Goal: Check status: Check status

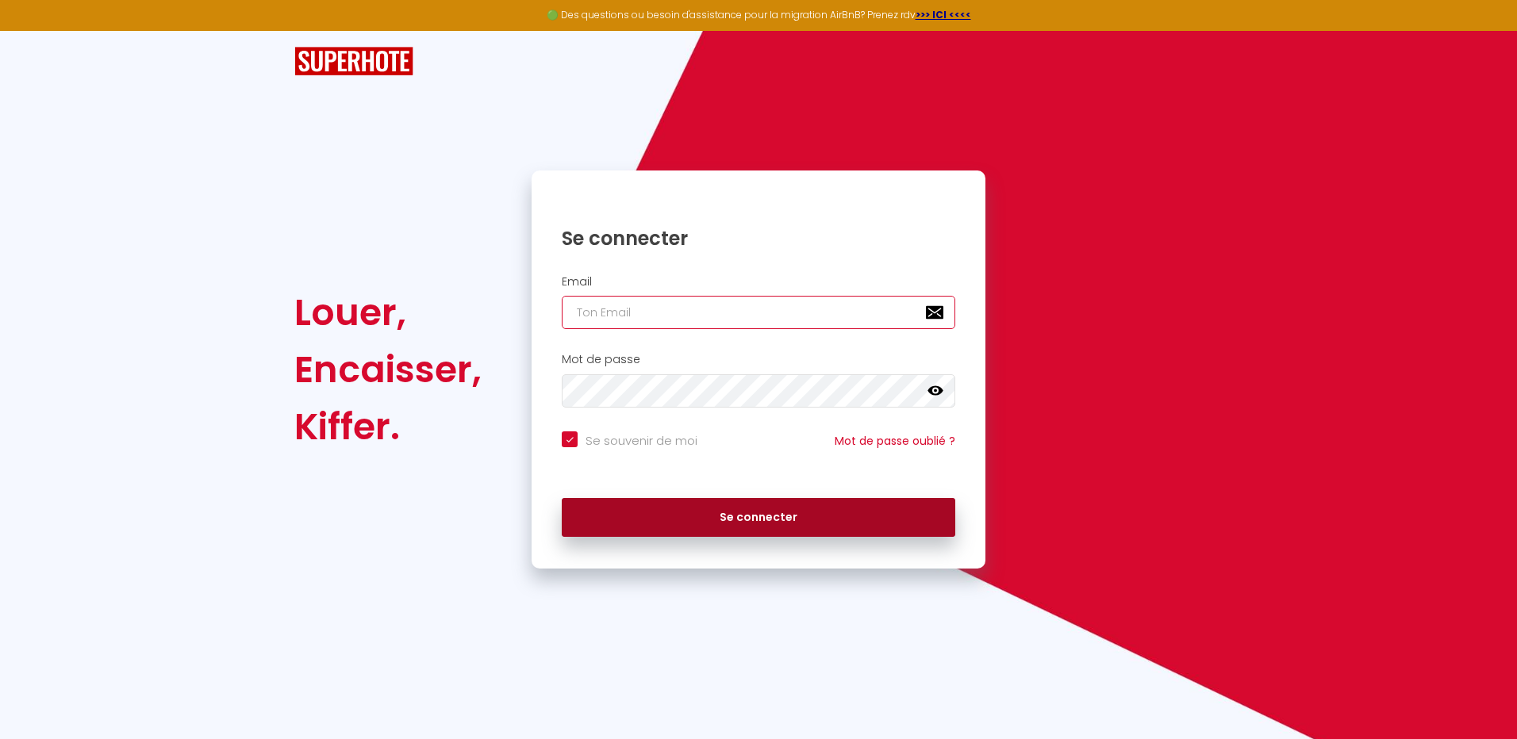
type input "[EMAIL_ADDRESS][DOMAIN_NAME]"
click at [770, 513] on button "Se connecter" at bounding box center [759, 518] width 394 height 40
checkbox input "true"
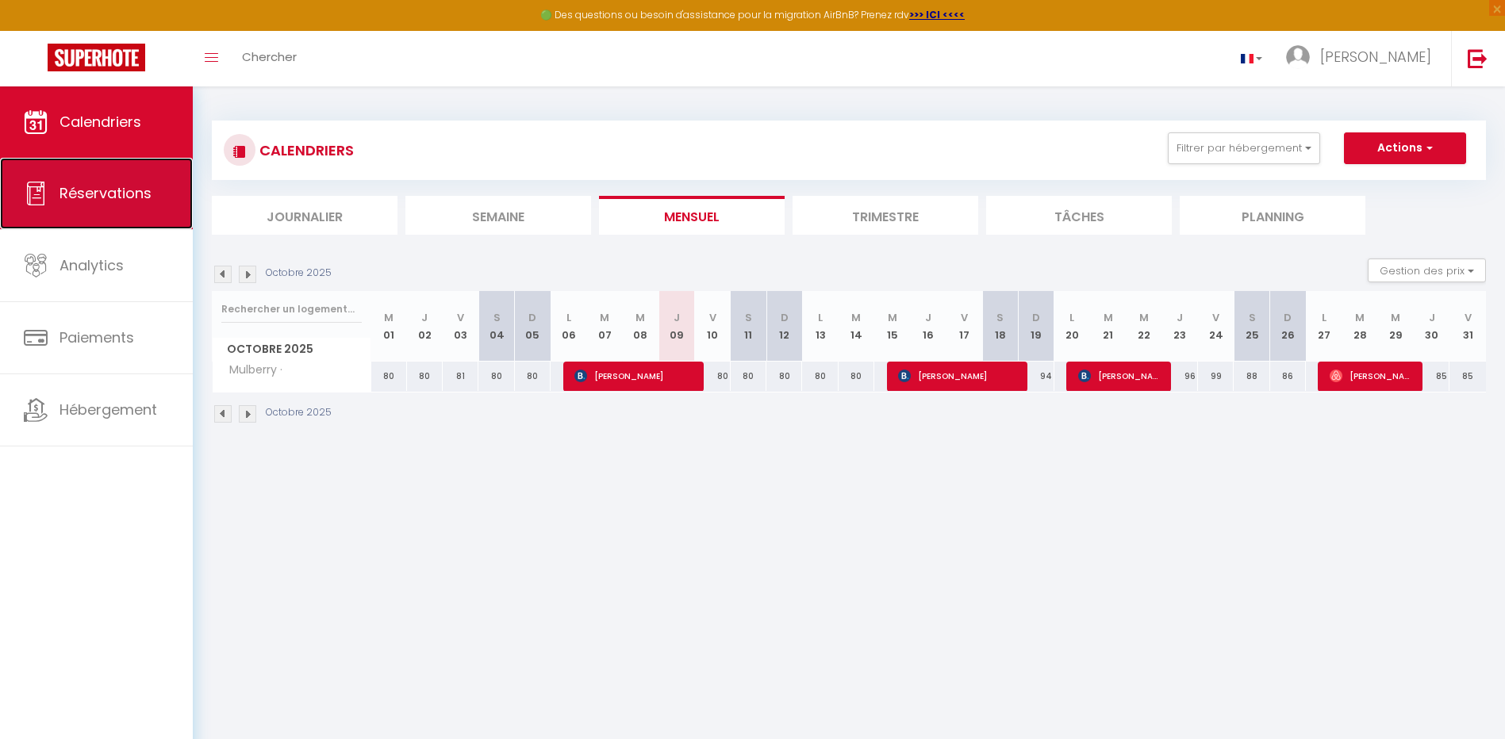
click at [77, 206] on link "Réservations" at bounding box center [96, 193] width 193 height 71
select select "not_cancelled"
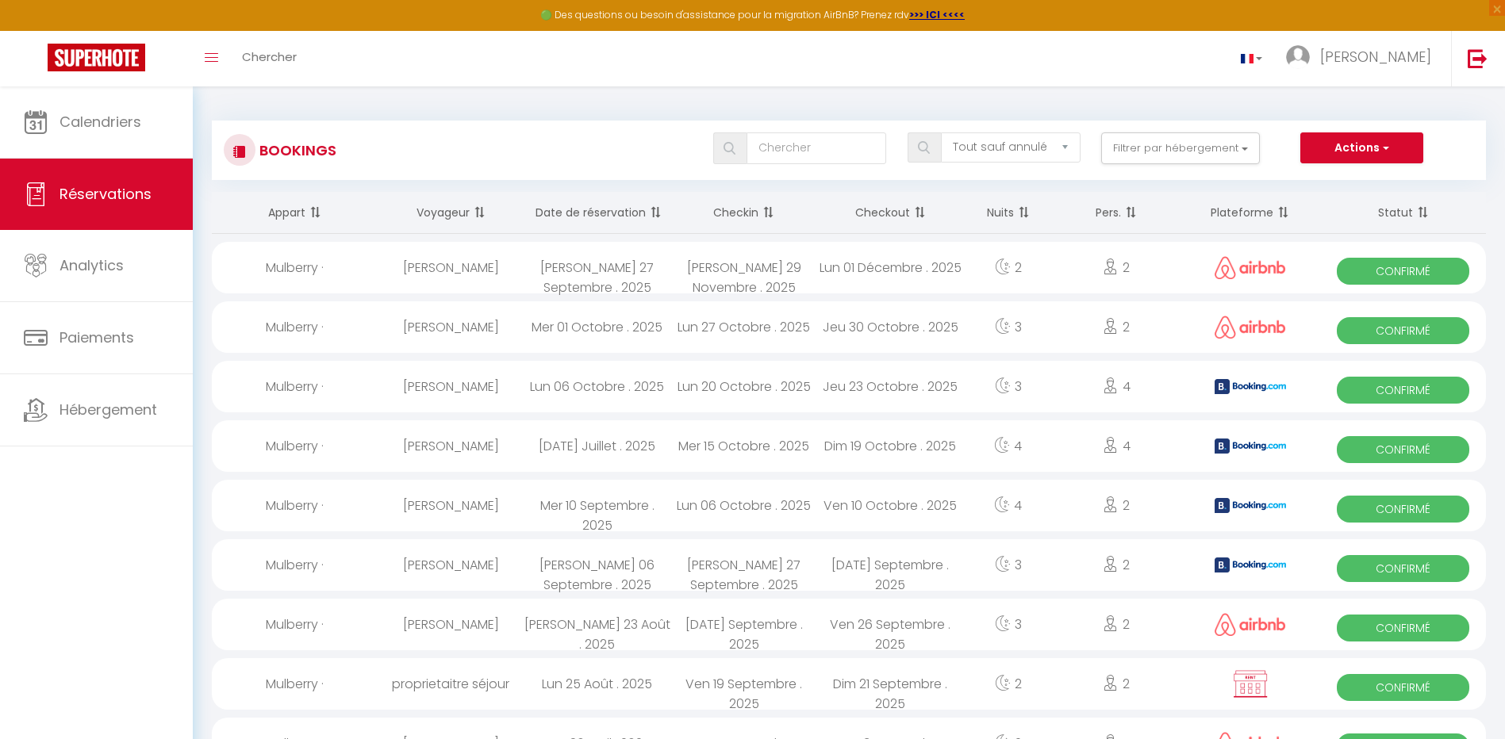
click at [634, 214] on th "Date de réservation" at bounding box center [597, 213] width 147 height 42
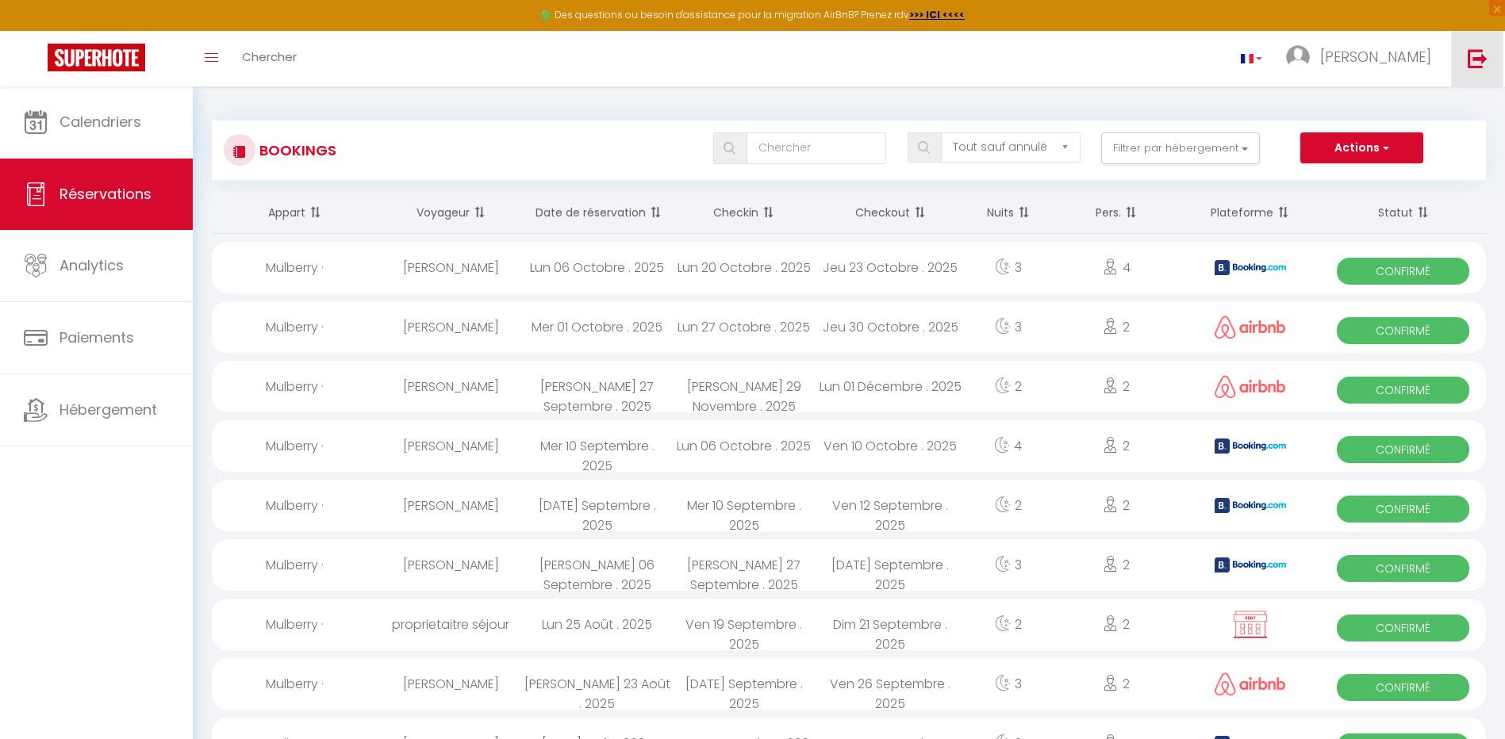
click at [1489, 52] on link at bounding box center [1477, 59] width 52 height 56
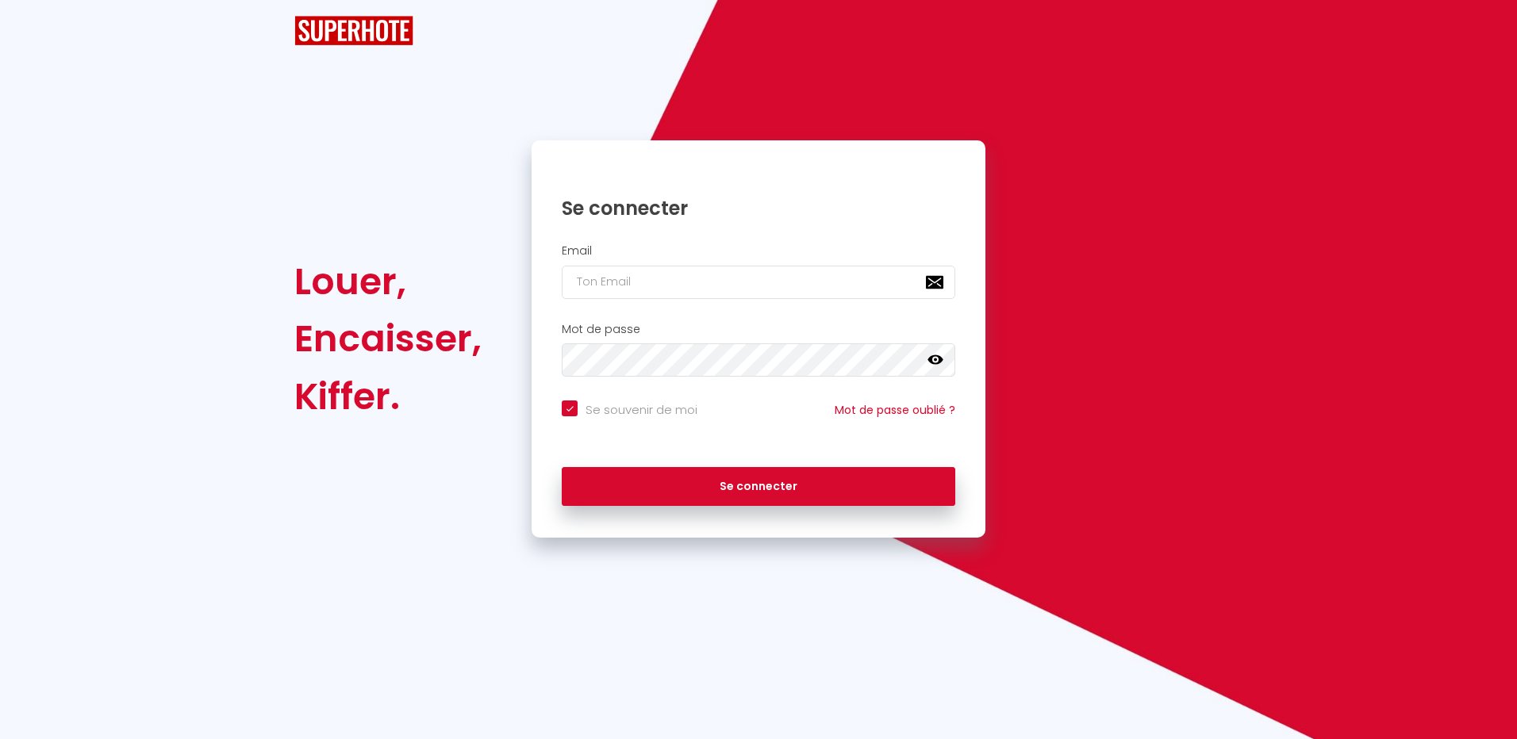
checkbox input "true"
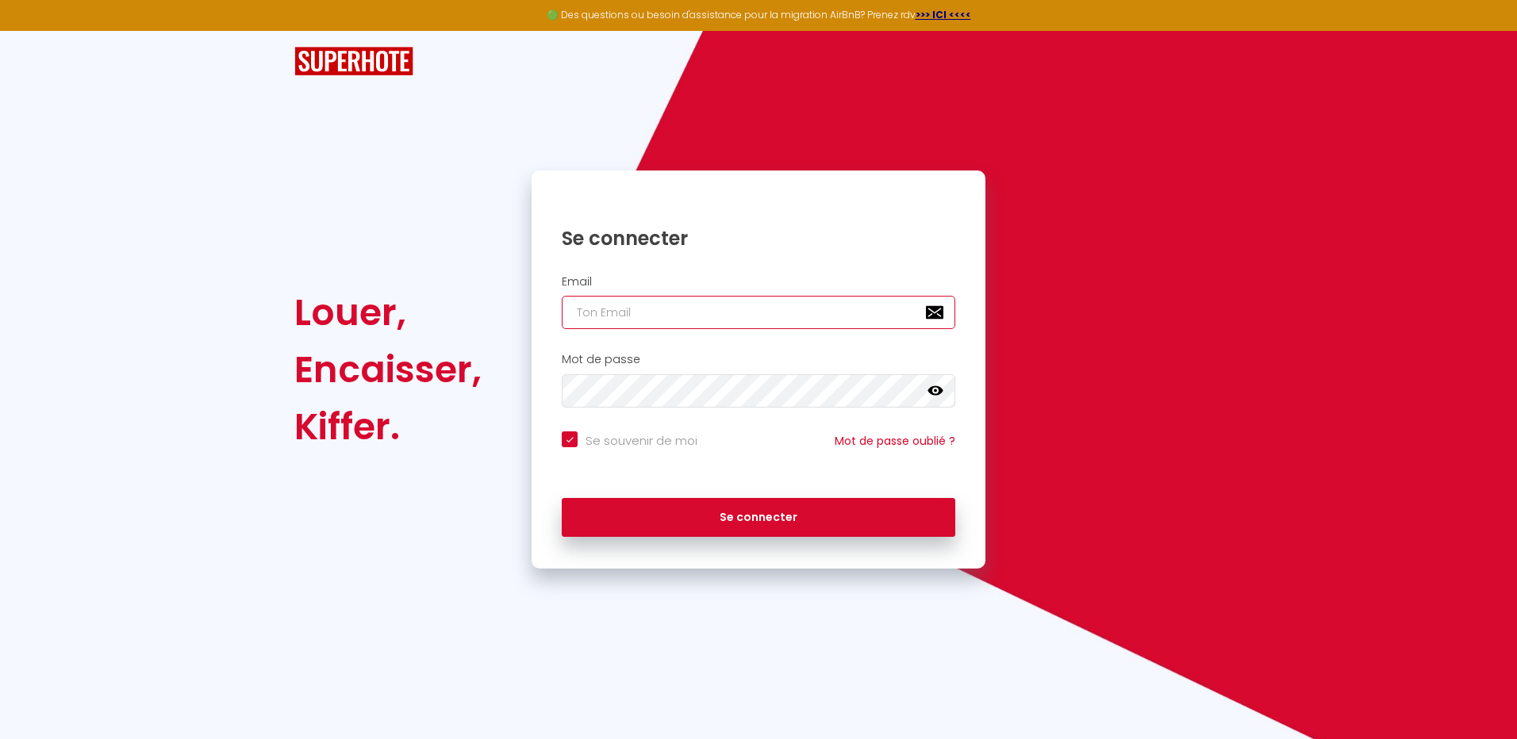
type input "[EMAIL_ADDRESS][DOMAIN_NAME]"
checkbox input "true"
